Goal: Transaction & Acquisition: Obtain resource

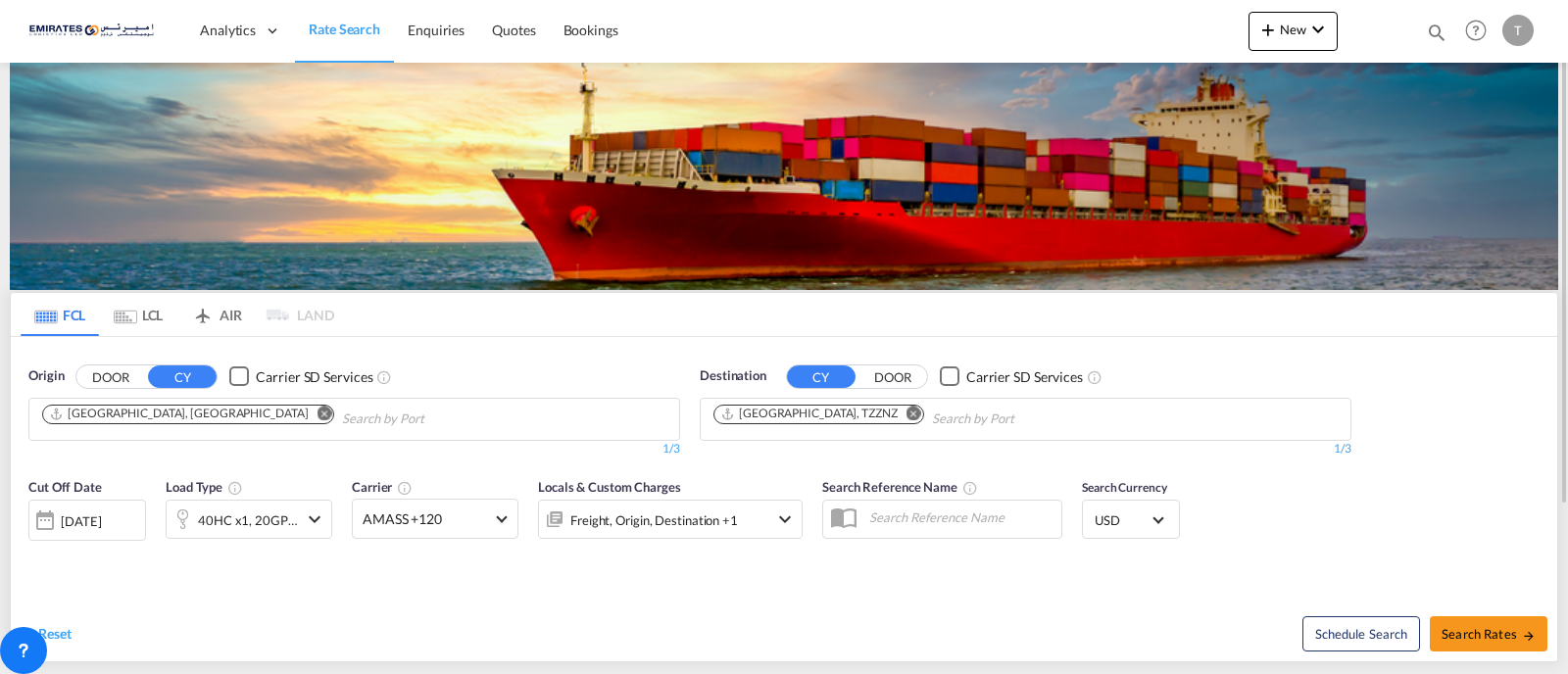
click at [907, 414] on md-icon "Remove" at bounding box center [914, 412] width 15 height 15
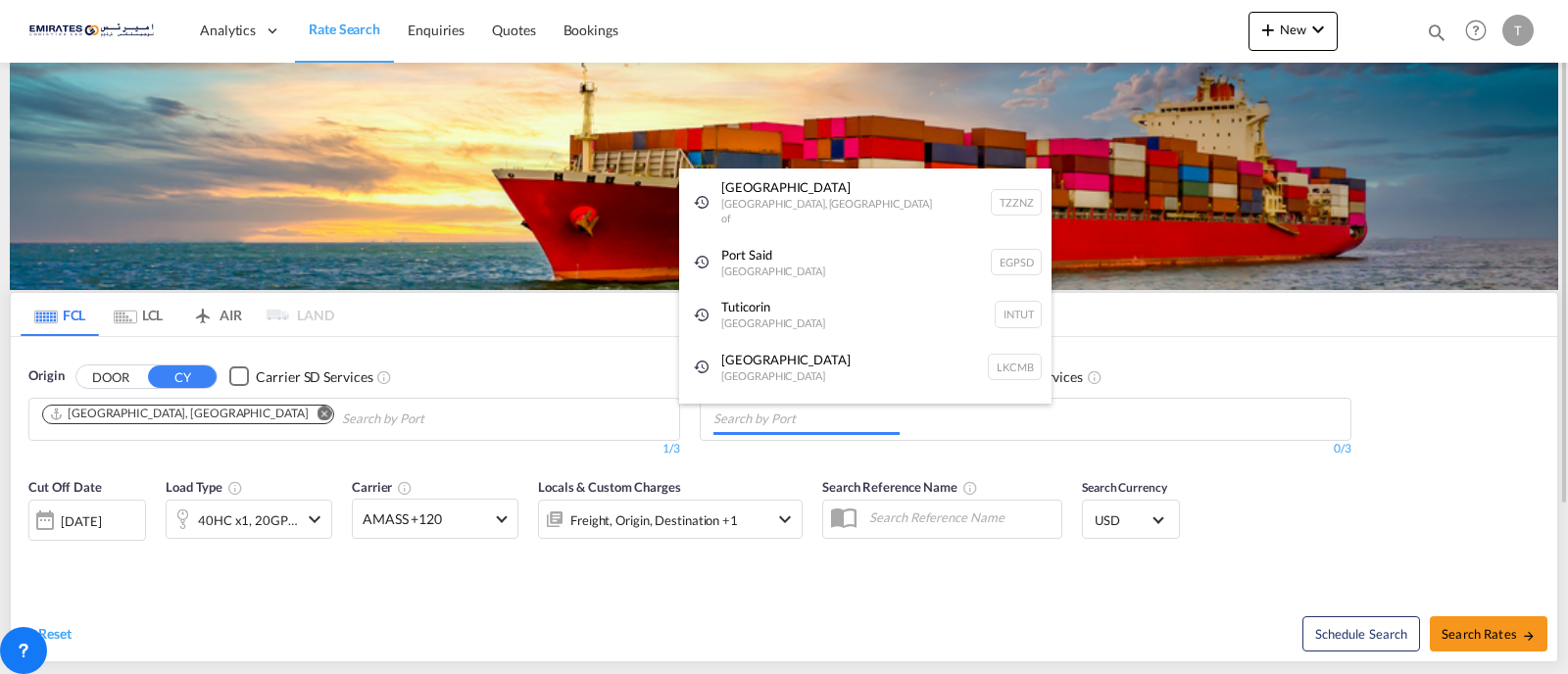
click at [833, 421] on body "Analytics Dashboard Rate Search Enquiries Quotes Bookings" at bounding box center [784, 337] width 1568 height 674
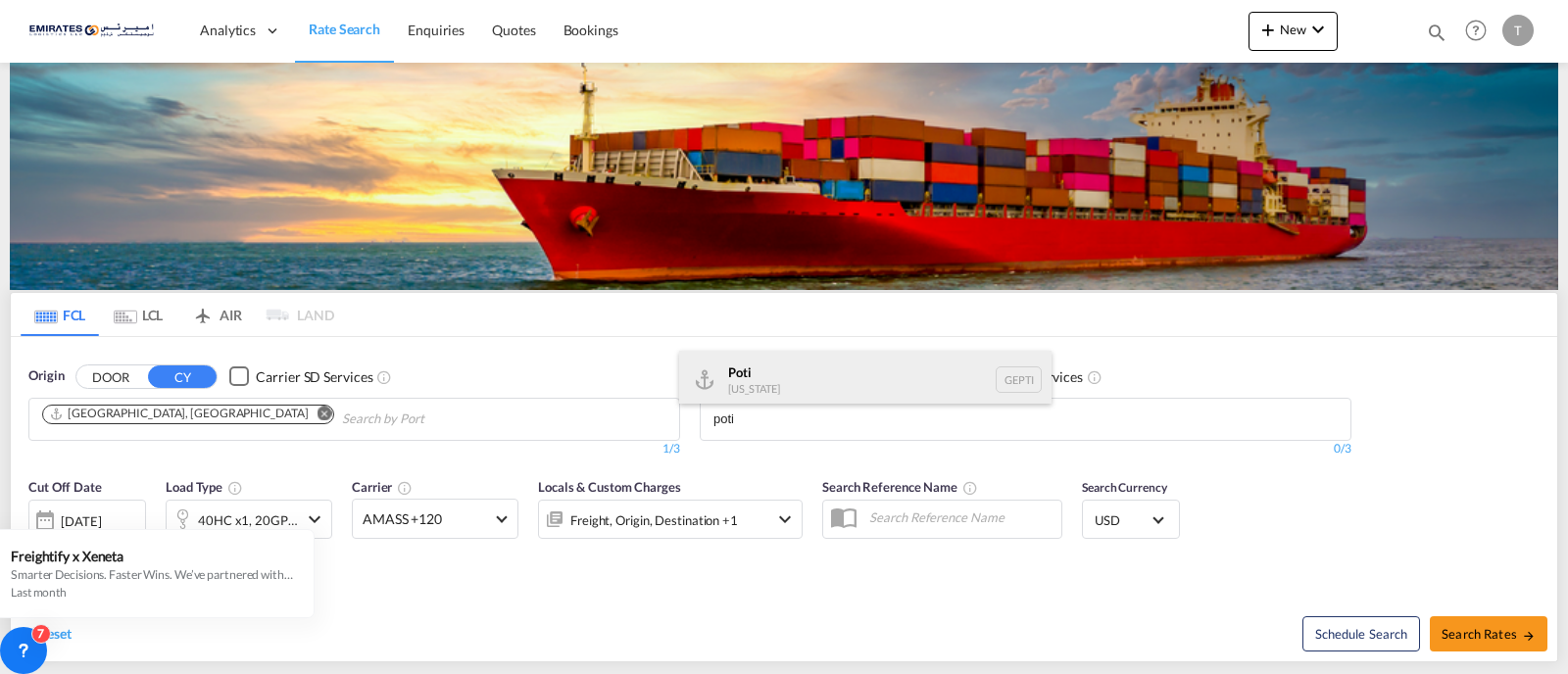
type input "poti"
click at [802, 363] on div "Poti [US_STATE] GEPTI" at bounding box center [865, 379] width 373 height 59
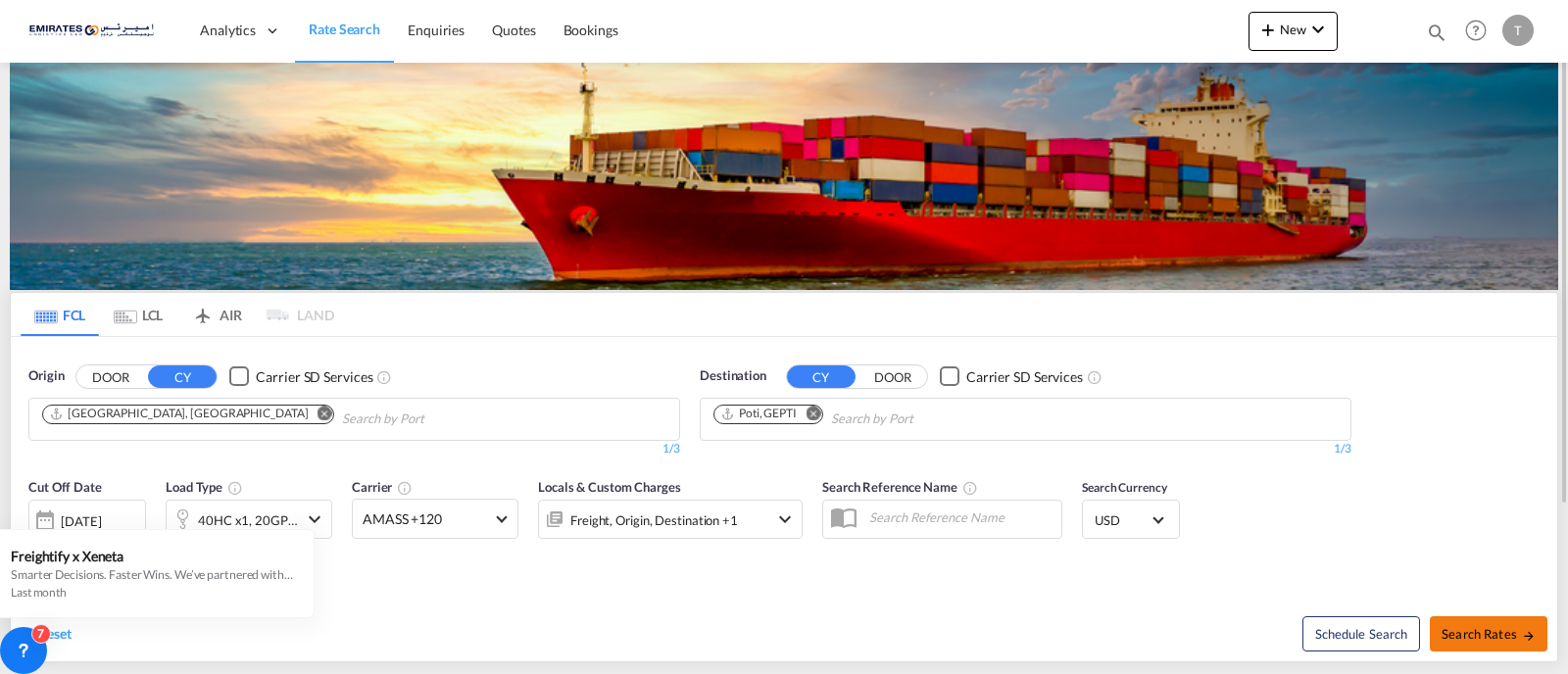
click at [1473, 634] on span "Search Rates" at bounding box center [1488, 634] width 94 height 16
type input "AEJEA to GEPTI / [DATE]"
